Goal: Task Accomplishment & Management: Use online tool/utility

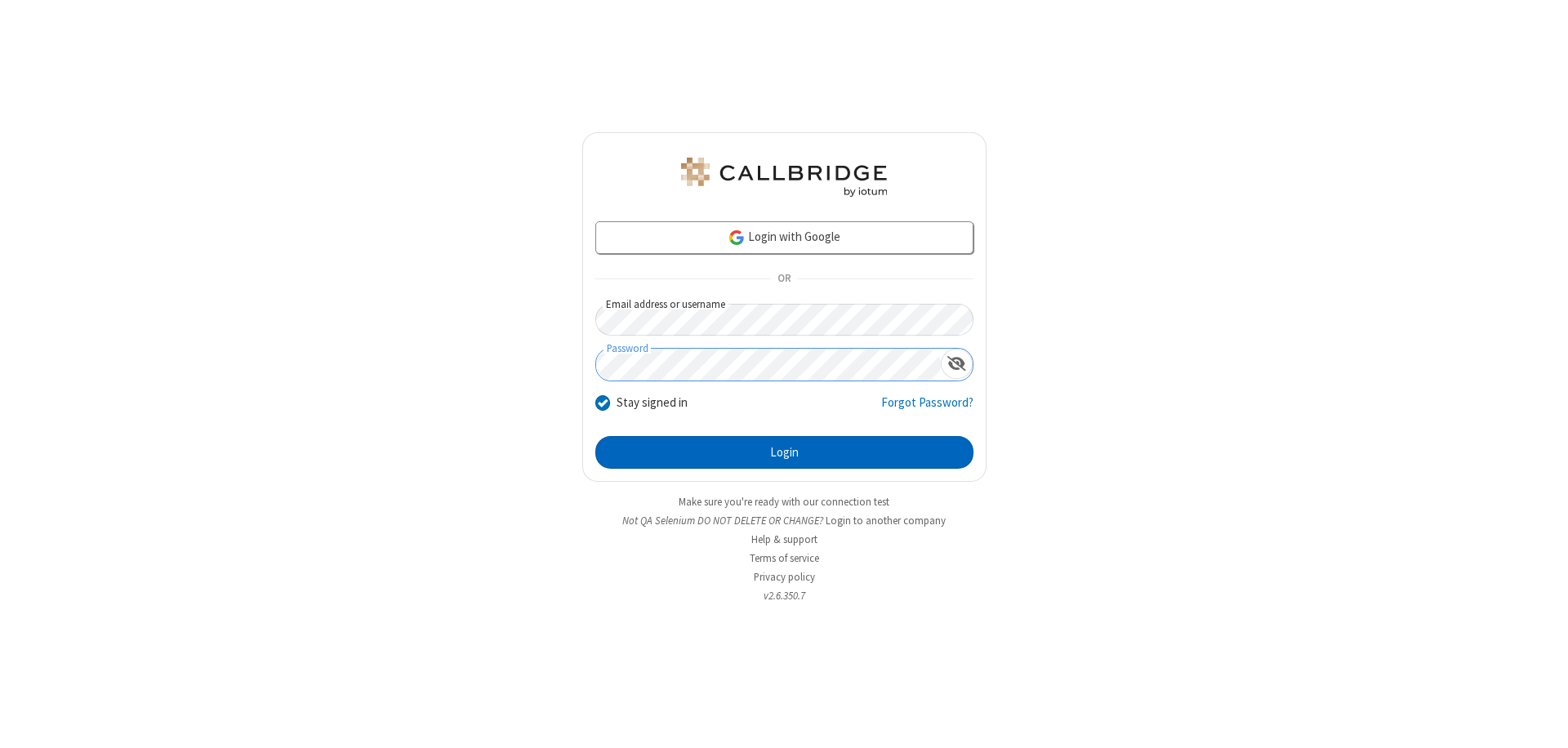
click at [784, 452] on button "Login" at bounding box center [784, 452] width 378 height 33
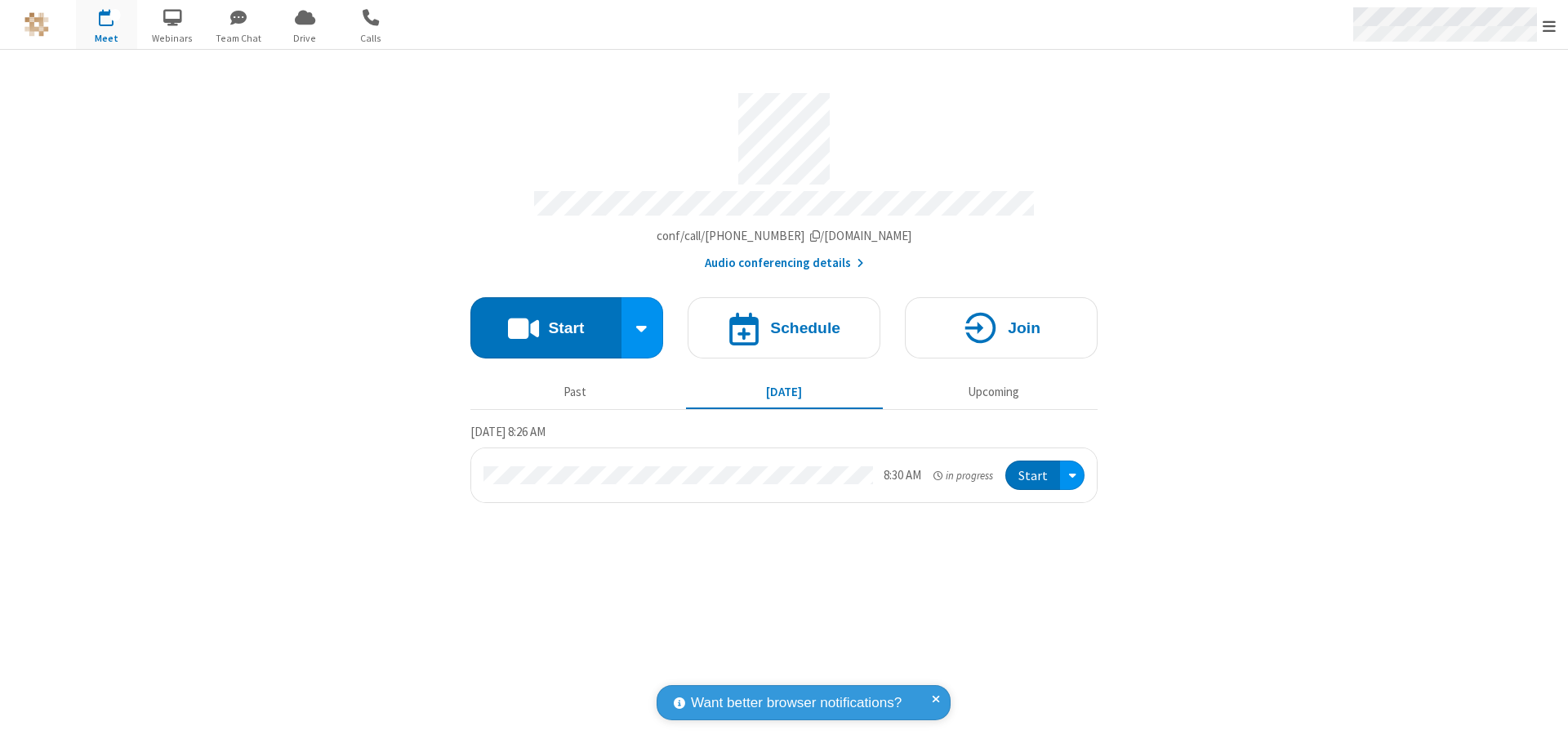
click at [1549, 25] on span "Open menu" at bounding box center [1549, 26] width 13 height 16
click at [305, 38] on span "Drive" at bounding box center [305, 38] width 62 height 14
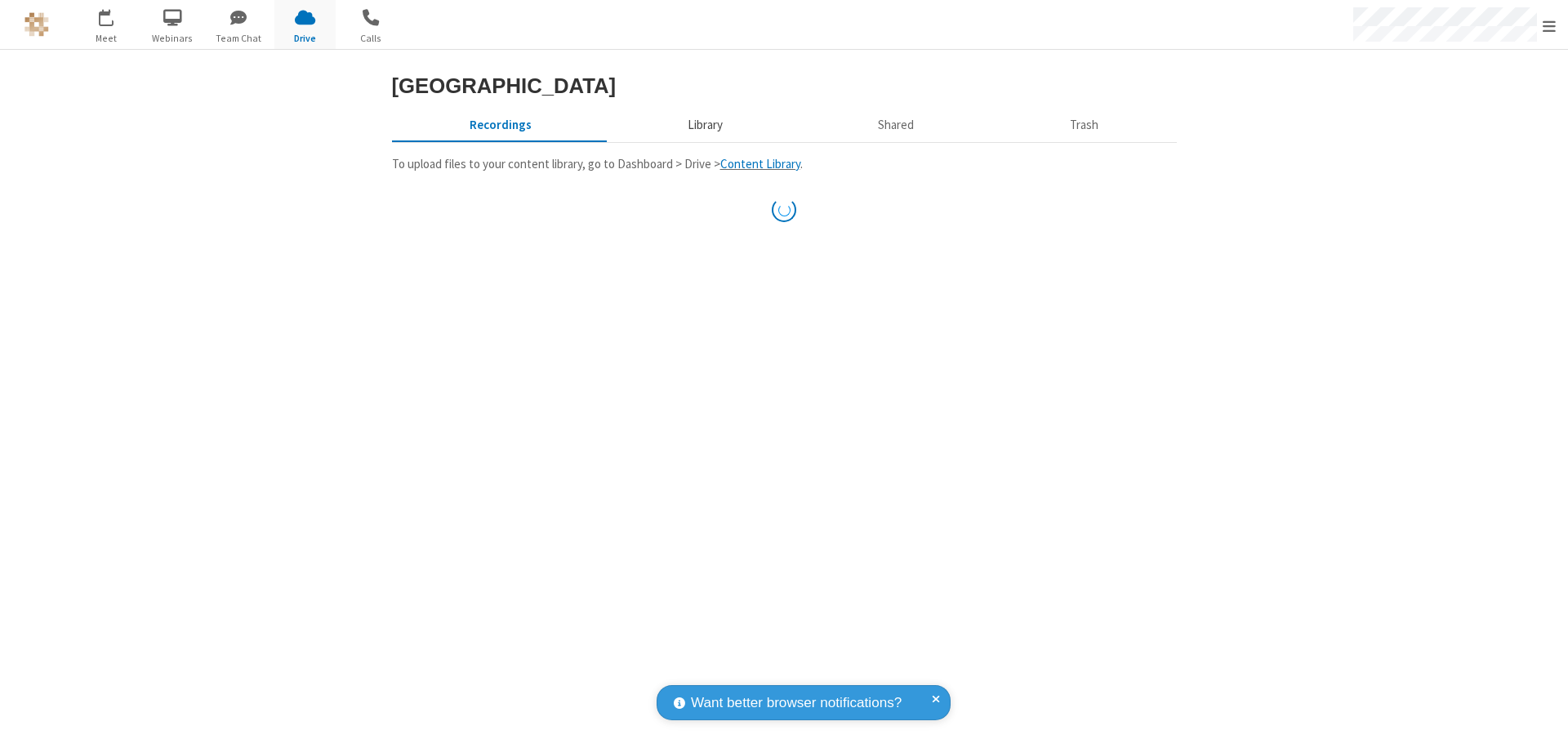
click at [702, 140] on button "Library" at bounding box center [704, 125] width 191 height 31
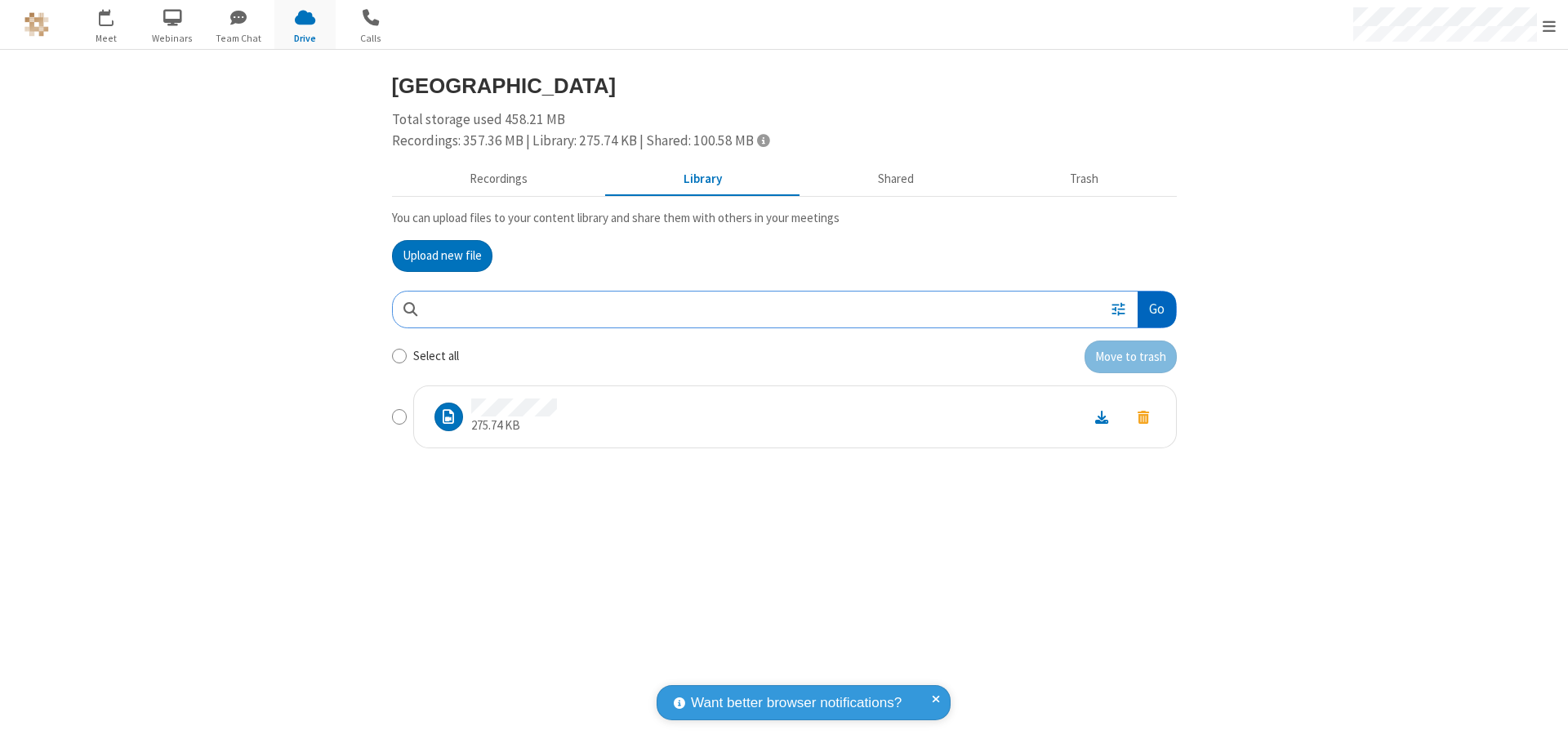
click at [1155, 308] on button "Go" at bounding box center [1156, 309] width 38 height 37
click at [442, 256] on button "Upload new file" at bounding box center [442, 256] width 100 height 33
